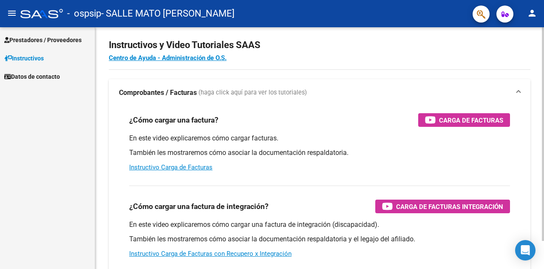
scroll to position [13, 0]
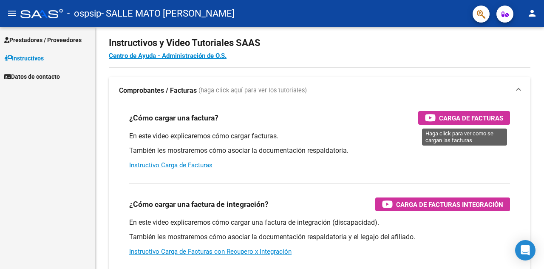
click at [72, 28] on mat-nav-list "Prestadores / Proveedores Facturas - Listado/Carga Facturas - Documentación Pag…" at bounding box center [47, 56] width 95 height 58
click at [72, 38] on span "Prestadores / Proveedores" at bounding box center [42, 39] width 77 height 9
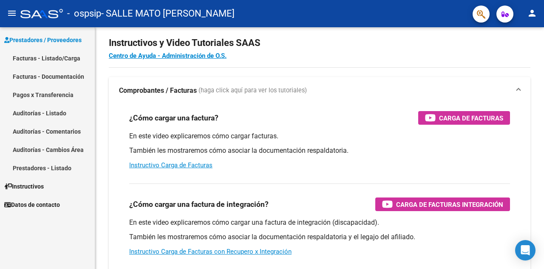
click at [65, 42] on span "Prestadores / Proveedores" at bounding box center [42, 39] width 77 height 9
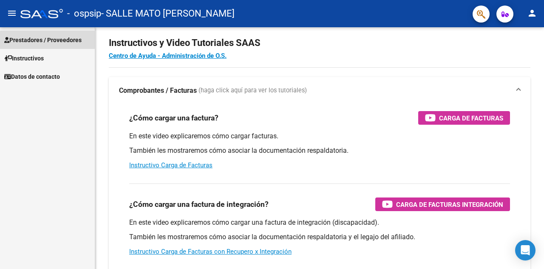
click at [75, 43] on span "Prestadores / Proveedores" at bounding box center [42, 39] width 77 height 9
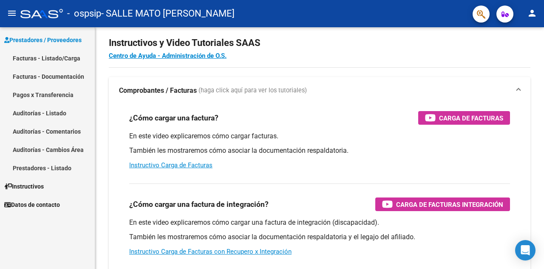
click at [69, 72] on link "Facturas - Documentación" at bounding box center [47, 76] width 95 height 18
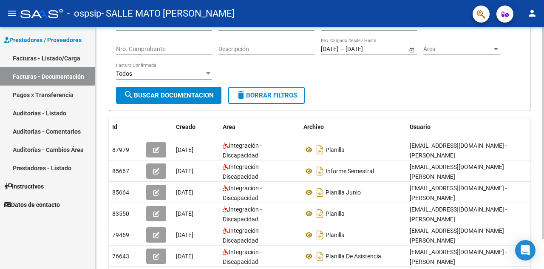
scroll to position [85, 0]
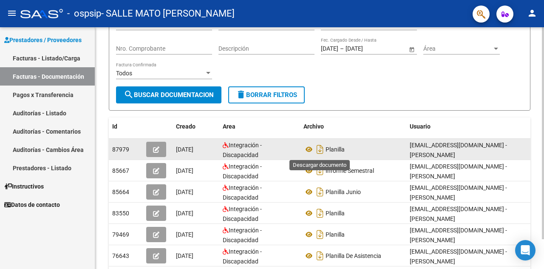
click at [327, 149] on span "Planilla" at bounding box center [335, 149] width 19 height 7
click at [332, 149] on span "Planilla" at bounding box center [335, 149] width 19 height 7
click at [306, 149] on icon at bounding box center [309, 149] width 11 height 10
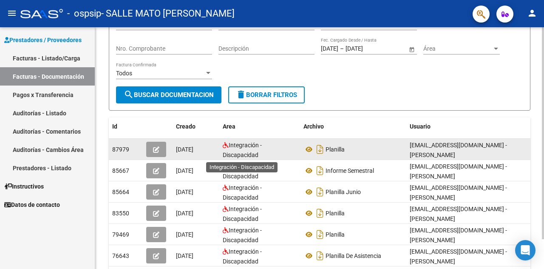
click at [246, 153] on span "Integración - Discapacidad" at bounding box center [242, 150] width 39 height 17
click at [156, 149] on icon "button" at bounding box center [156, 149] width 6 height 6
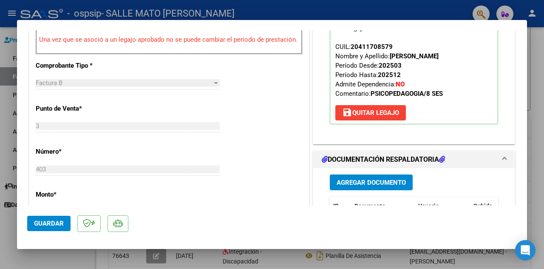
scroll to position [282, 0]
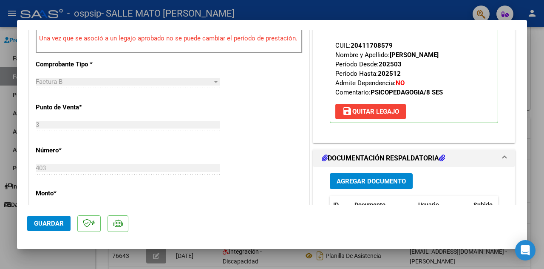
click at [387, 173] on button "Agregar Documento" at bounding box center [371, 181] width 83 height 16
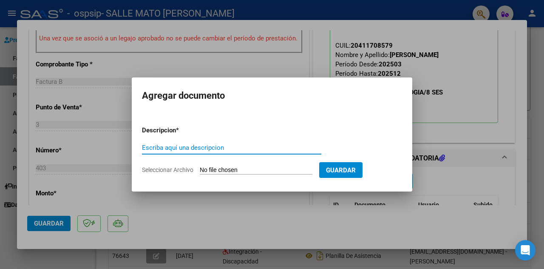
click at [279, 146] on input "Escriba aquí una descripcion" at bounding box center [231, 148] width 179 height 8
click at [267, 152] on div "Escriba aquí una descripcion" at bounding box center [231, 147] width 179 height 13
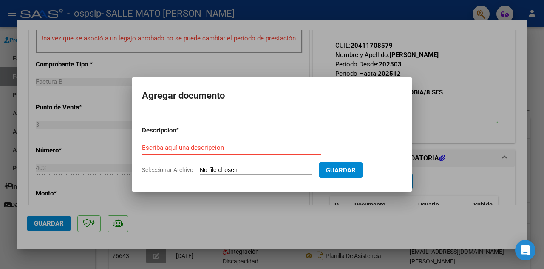
click at [262, 168] on input "Seleccionar Archivo" at bounding box center [256, 170] width 113 height 8
type input "C:\fakepath\matias0725.pdf"
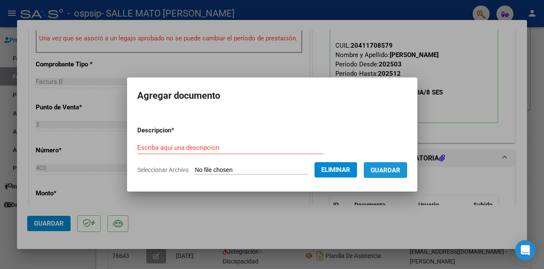
click at [380, 173] on span "Guardar" at bounding box center [386, 170] width 30 height 8
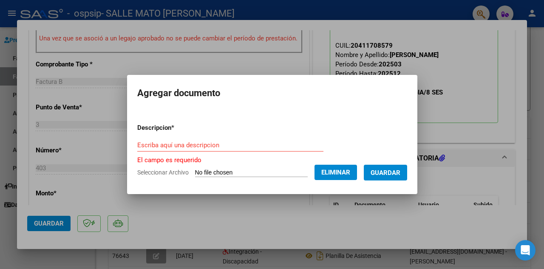
click at [223, 140] on div "Escriba aquí una descripcion" at bounding box center [230, 145] width 186 height 13
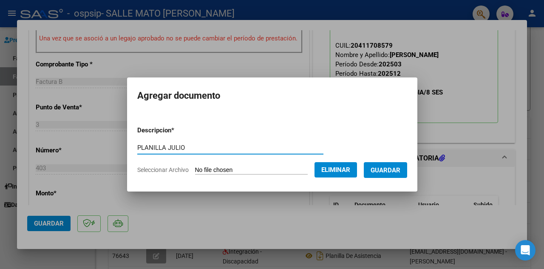
type input "PLANILLA JULIO"
click at [386, 172] on span "Guardar" at bounding box center [386, 170] width 30 height 8
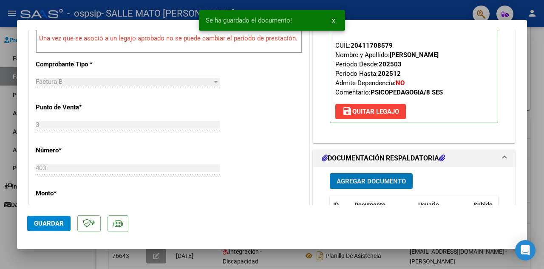
click at [53, 227] on span "Guardar" at bounding box center [49, 223] width 30 height 8
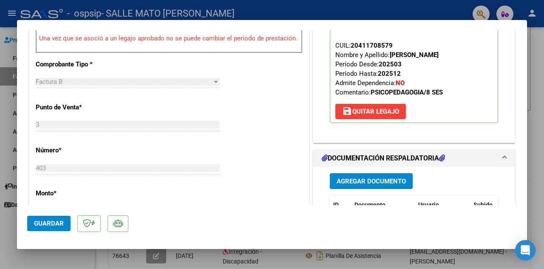
click at [58, 227] on span "Guardar" at bounding box center [49, 223] width 30 height 8
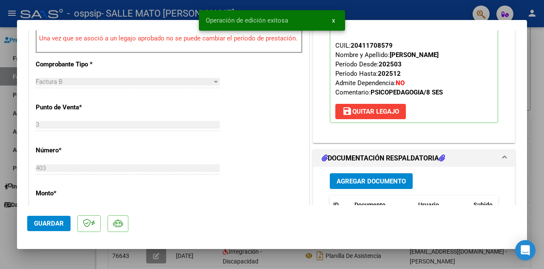
click at [7, 261] on div at bounding box center [272, 134] width 544 height 269
type input "$ 0,00"
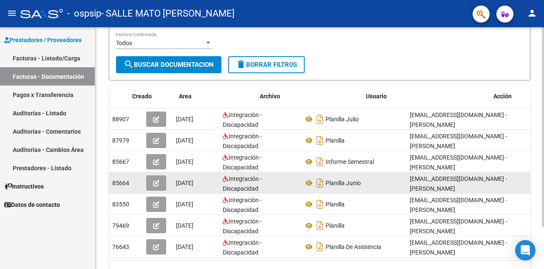
scroll to position [0, 46]
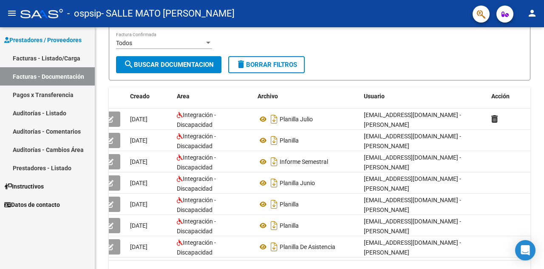
click at [67, 95] on link "Pagos x Transferencia" at bounding box center [47, 94] width 95 height 18
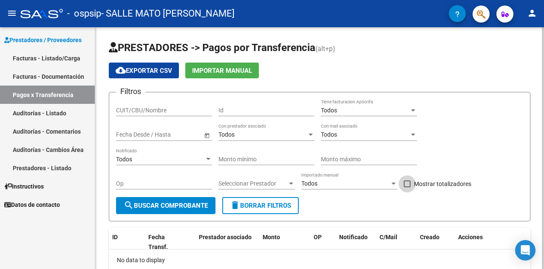
scroll to position [10, 0]
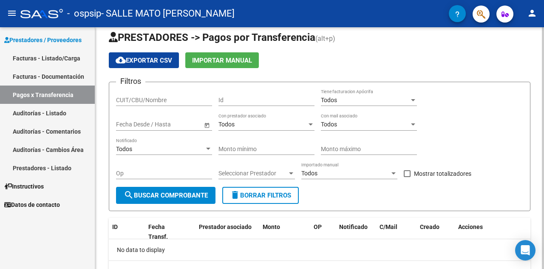
click at [207, 259] on div "No data to display" at bounding box center [320, 249] width 422 height 21
